Goal: Information Seeking & Learning: Learn about a topic

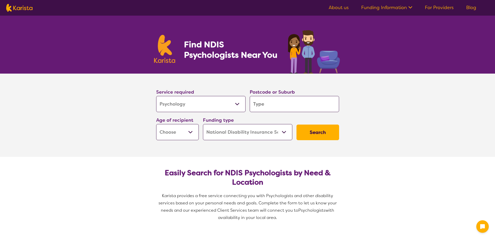
select select "Psychology"
select select "NDIS"
select select "Psychology"
select select "NDIS"
select select "AS"
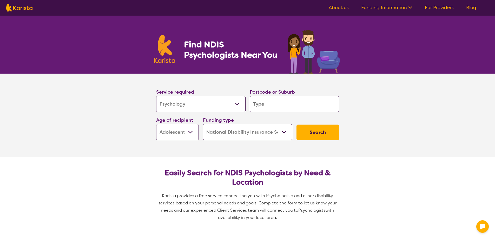
click at [156, 124] on select "Early Childhood - 0 to 9 Child - 10 to 11 Adolescent - 12 to 17 Adult - 18 to 6…" at bounding box center [177, 132] width 43 height 16
select select "AS"
click at [328, 137] on button "Search" at bounding box center [318, 133] width 43 height 16
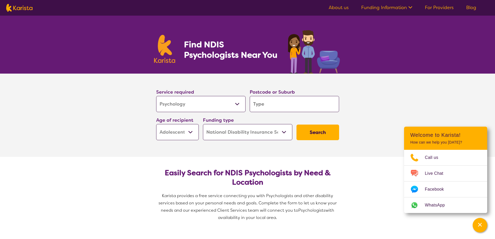
click at [299, 108] on input "search" at bounding box center [294, 104] width 89 height 16
type input "6"
type input "60"
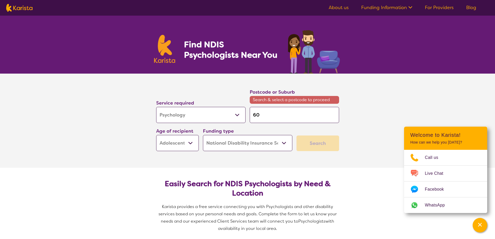
type input "608"
type input "6083"
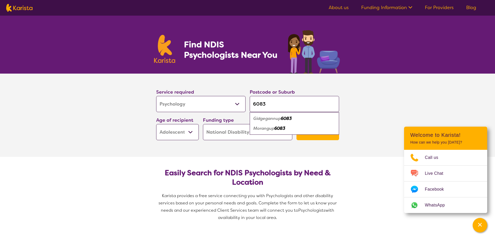
type input "6083"
click at [296, 118] on div "Gidgegannup 6083" at bounding box center [294, 119] width 84 height 10
click at [323, 133] on button "Search" at bounding box center [318, 133] width 43 height 16
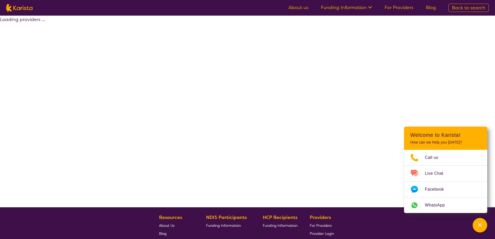
select select "by_score"
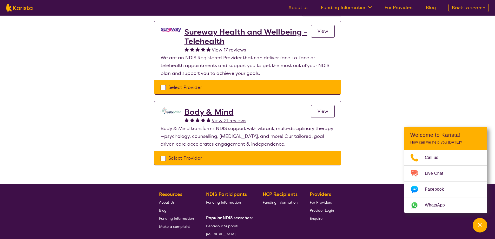
scroll to position [52, 0]
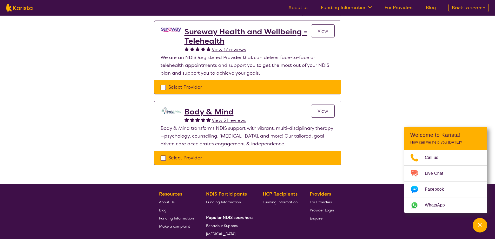
click at [204, 112] on h2 "Body & Mind" at bounding box center [216, 111] width 62 height 9
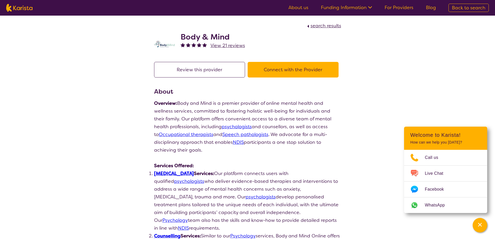
click at [197, 37] on h2 "Body & Mind" at bounding box center [213, 36] width 64 height 9
click at [166, 45] on img at bounding box center [164, 44] width 21 height 7
click at [165, 173] on link "[MEDICAL_DATA]" at bounding box center [174, 173] width 40 height 6
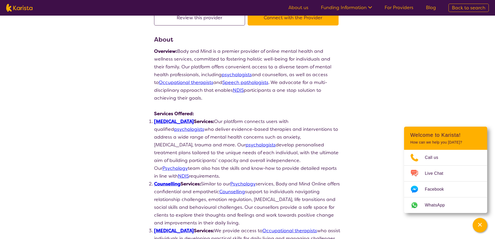
select select "by_score"
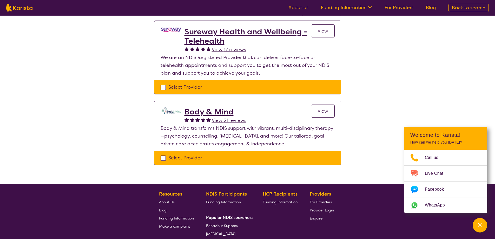
select select "Psychology"
select select "AS"
select select "NDIS"
select select "Psychology"
select select "AS"
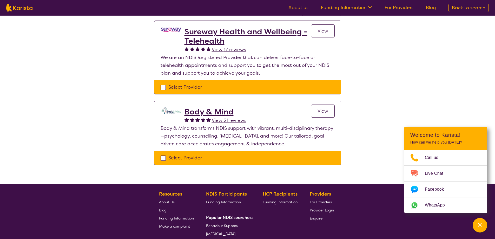
select select "NDIS"
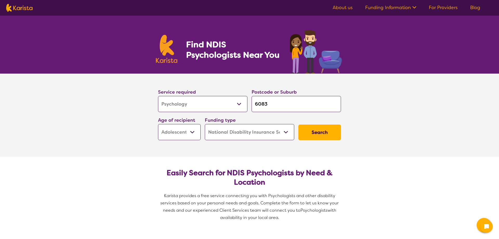
select select "Psychology"
select select "AS"
select select "NDIS"
select select "Psychology"
select select "AS"
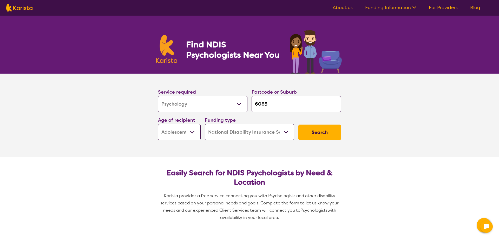
select select "NDIS"
